Goal: Find specific page/section: Find specific page/section

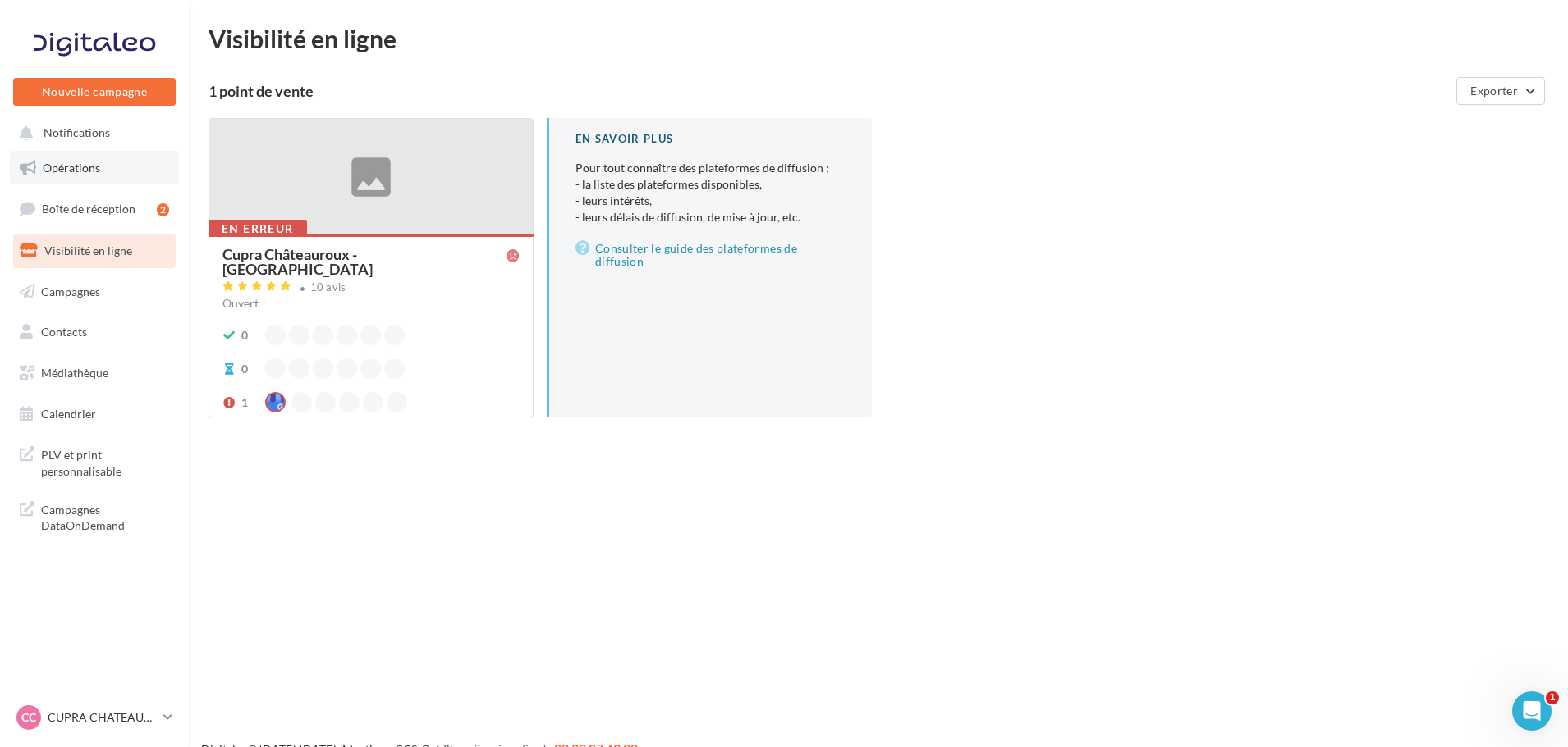
click at [67, 161] on span "Opérations" at bounding box center [71, 168] width 57 height 14
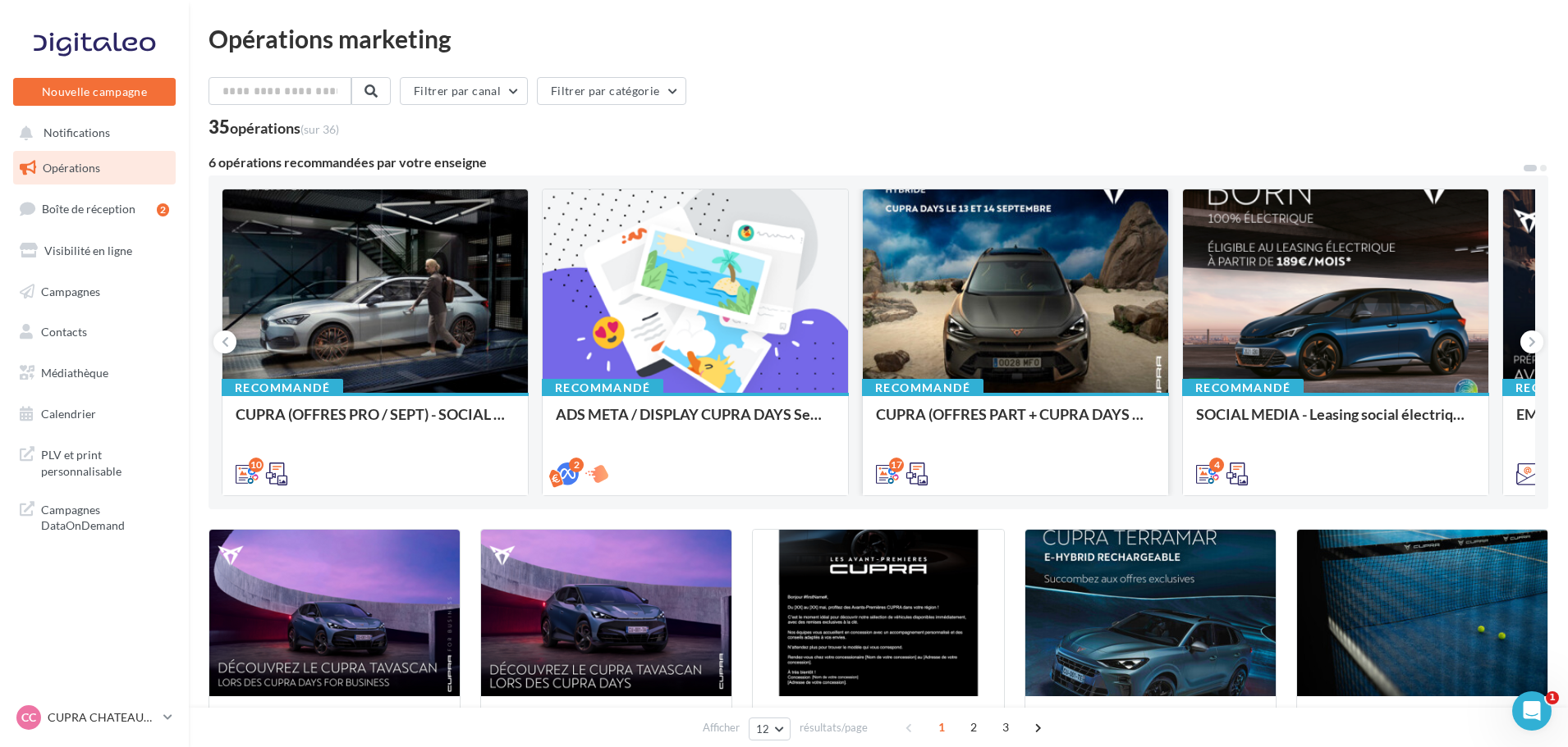
click at [1017, 273] on div at bounding box center [1016, 292] width 305 height 205
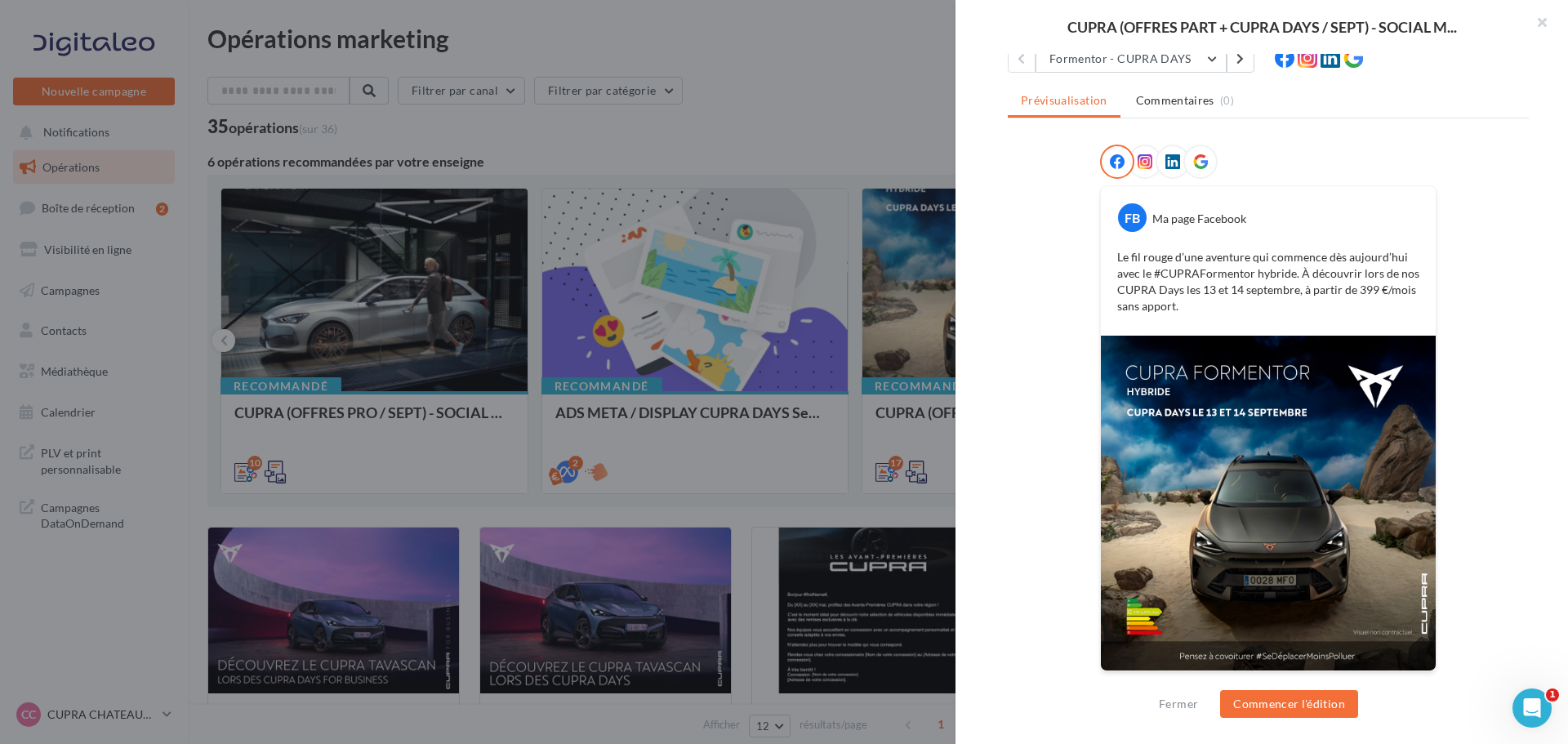
scroll to position [181, 0]
